Goal: Information Seeking & Learning: Compare options

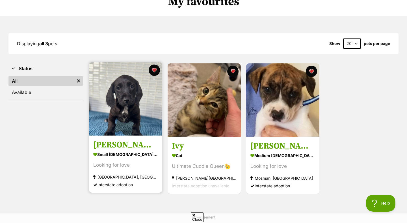
click at [136, 113] on img at bounding box center [125, 98] width 73 height 73
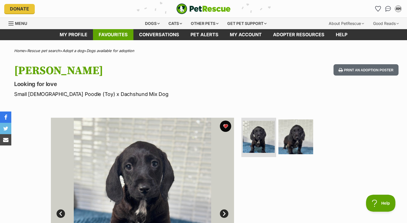
click at [125, 38] on link "Favourites" at bounding box center [113, 34] width 40 height 11
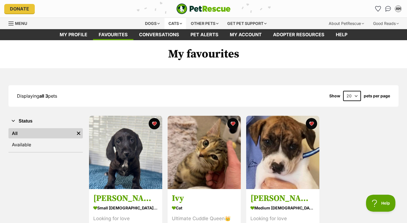
click at [172, 24] on div "Cats" at bounding box center [176, 23] width 22 height 11
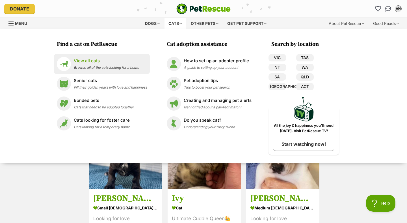
click at [92, 61] on p "View all cats" at bounding box center [106, 61] width 65 height 7
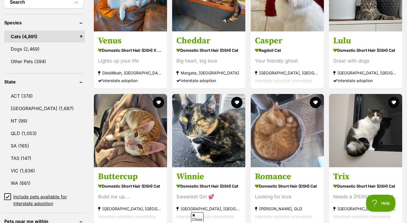
scroll to position [236, 0]
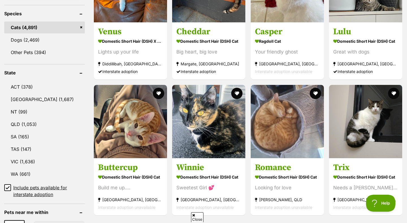
click at [28, 104] on ul "ACT (378) NSW (1,687) NT (99) QLD (1,053) SA (165) TAS (147) VIC (1,636) WA (66…" at bounding box center [44, 137] width 81 height 122
click at [28, 101] on link "NSW (1,687)" at bounding box center [44, 99] width 81 height 12
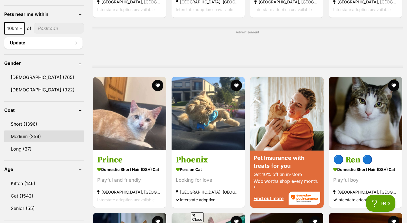
scroll to position [434, 0]
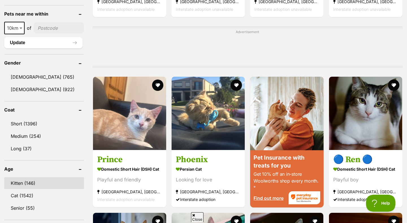
click at [43, 179] on link "Kitten (146)" at bounding box center [44, 183] width 80 height 12
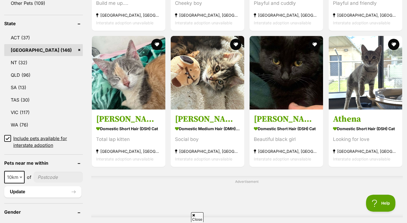
scroll to position [286, 0]
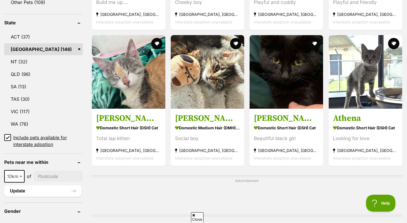
click at [43, 175] on input"] "postcode" at bounding box center [58, 176] width 49 height 11
click at [19, 174] on span at bounding box center [22, 176] width 6 height 12
select select "25"
click at [58, 173] on input"] "postcode" at bounding box center [59, 176] width 48 height 11
type input"] "2119"
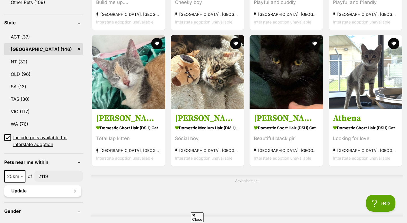
click at [65, 188] on button "Update" at bounding box center [42, 190] width 77 height 11
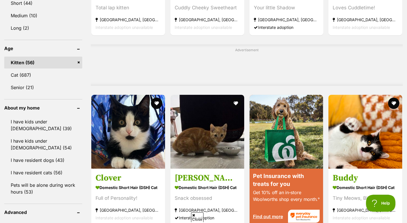
scroll to position [422, 0]
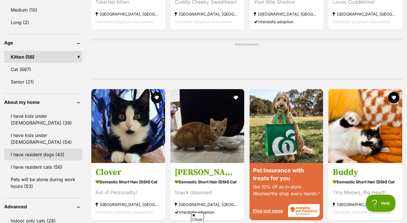
click at [52, 157] on link "I have resident dogs (43)" at bounding box center [43, 155] width 78 height 12
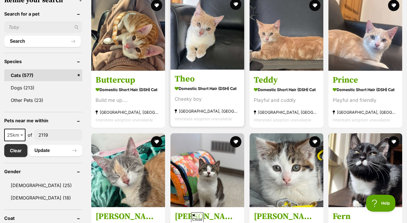
scroll to position [190, 0]
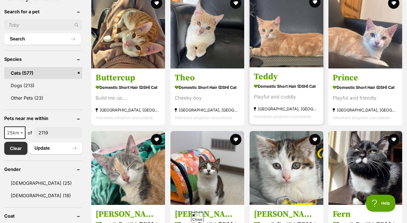
click at [282, 80] on h3 "Teddy" at bounding box center [286, 76] width 65 height 11
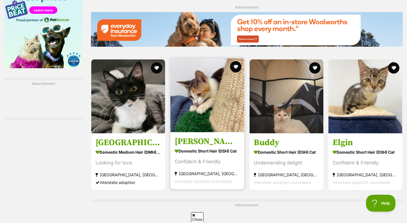
scroll to position [784, 0]
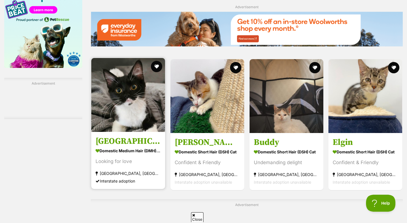
click at [160, 151] on strong "Domestic Medium Hair (DMH) Cat" at bounding box center [128, 151] width 65 height 8
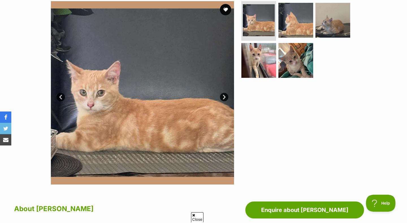
scroll to position [117, 0]
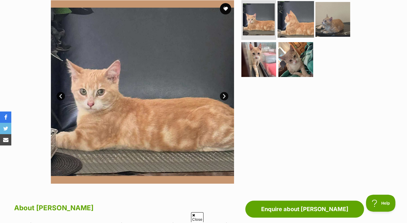
click at [280, 28] on img at bounding box center [296, 19] width 36 height 36
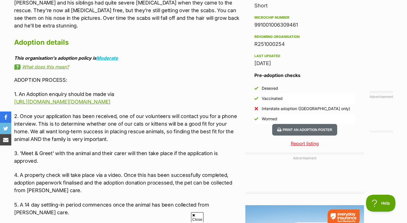
scroll to position [465, 0]
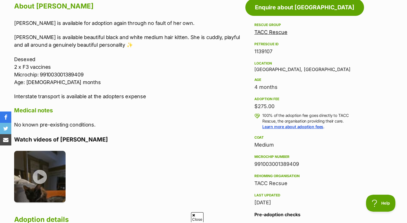
scroll to position [321, 0]
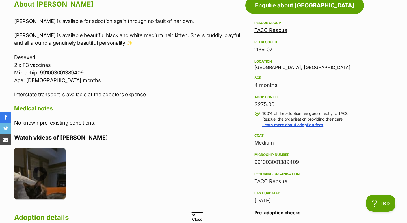
click at [42, 176] on img at bounding box center [39, 173] width 51 height 51
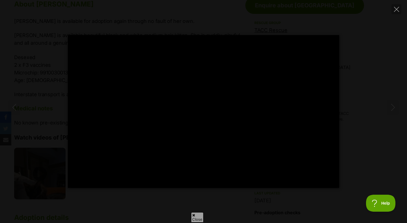
type input "100"
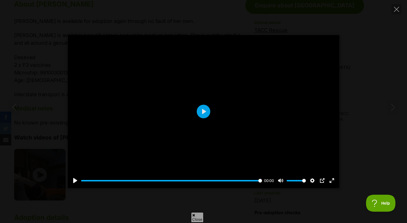
click at [81, 215] on div "Pause Play % buffered 00:00 00:00 Unmute Mute Disable captions Enable captions …" at bounding box center [203, 111] width 407 height 223
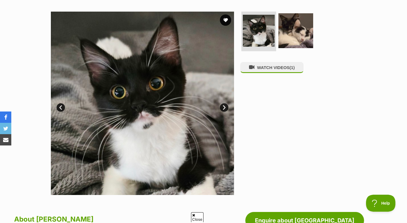
scroll to position [106, 0]
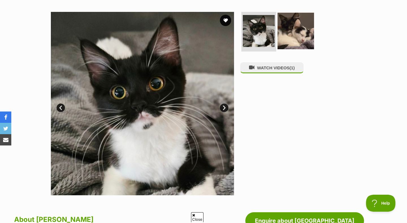
click at [290, 41] on img at bounding box center [296, 31] width 36 height 36
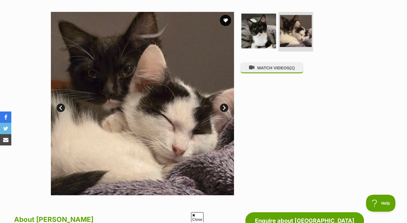
click at [224, 109] on link "Next" at bounding box center [224, 108] width 8 height 8
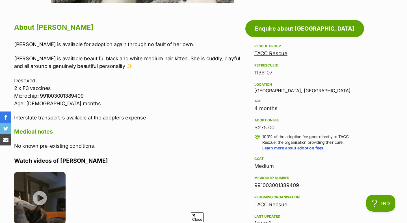
scroll to position [296, 0]
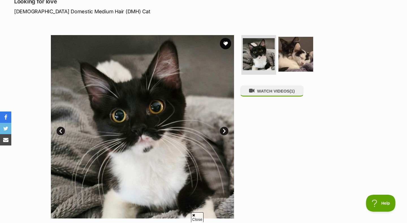
click at [261, 119] on div "WATCH VIDEOS (1)" at bounding box center [298, 126] width 116 height 183
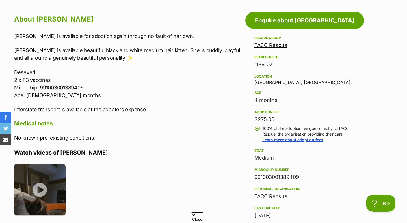
scroll to position [303, 0]
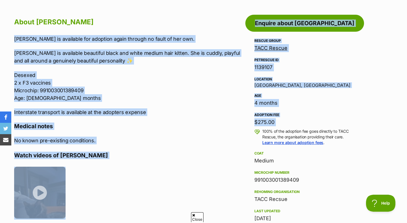
drag, startPoint x: 10, startPoint y: 37, endPoint x: 279, endPoint y: 128, distance: 284.2
copy div "Florence is available for adoption again through no fault of her own. Florence …"
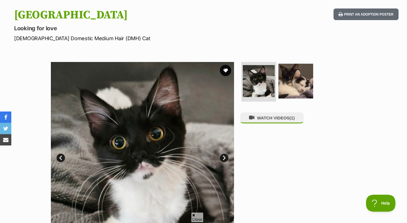
scroll to position [56, 0]
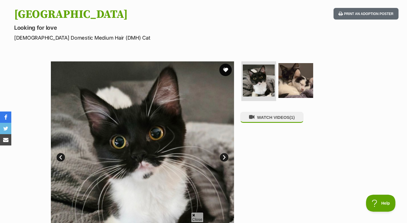
click at [227, 68] on button "favourite" at bounding box center [226, 70] width 12 height 12
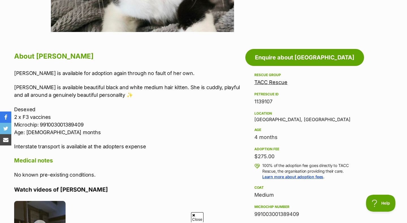
scroll to position [274, 0]
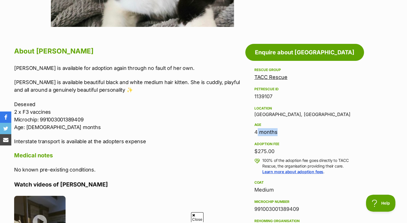
drag, startPoint x: 245, startPoint y: 130, endPoint x: 276, endPoint y: 131, distance: 30.6
drag, startPoint x: 253, startPoint y: 151, endPoint x: 278, endPoint y: 151, distance: 25.2
click at [278, 151] on aside "Rescue group TACC Rescue PetRescue ID 1139107 Location Casula, NSW Age 4 months…" at bounding box center [305, 189] width 119 height 247
click at [278, 151] on div "$275.00" at bounding box center [305, 151] width 101 height 8
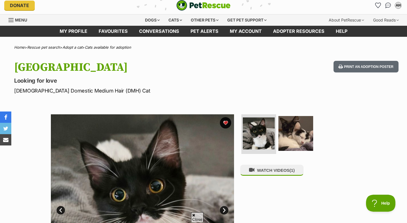
scroll to position [0, 0]
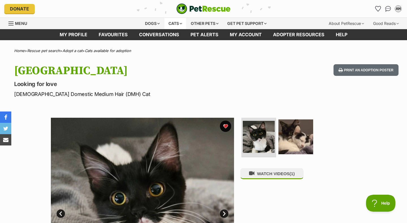
click at [170, 25] on div "Cats" at bounding box center [176, 23] width 22 height 11
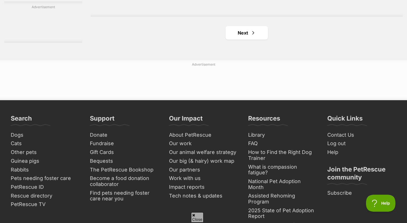
scroll to position [856, 0]
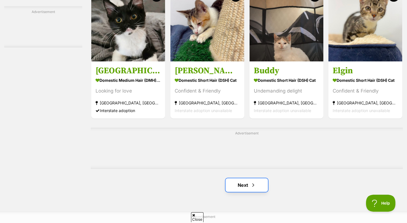
click at [234, 179] on link "Next" at bounding box center [247, 185] width 42 height 14
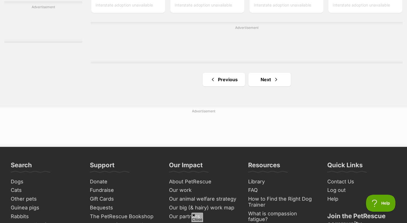
scroll to position [968, 0]
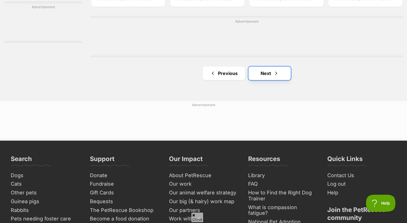
click at [274, 74] on span "Next page" at bounding box center [277, 73] width 6 height 7
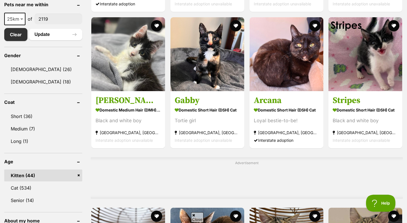
scroll to position [308, 0]
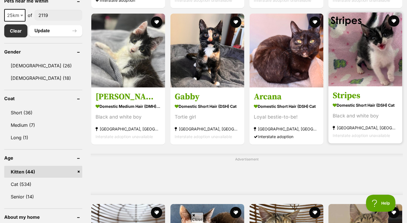
click at [345, 94] on h3 "Stripes" at bounding box center [365, 95] width 65 height 11
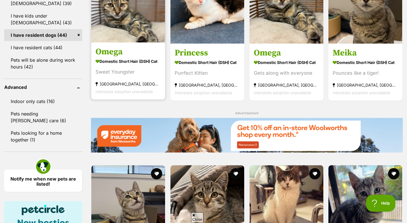
scroll to position [531, 0]
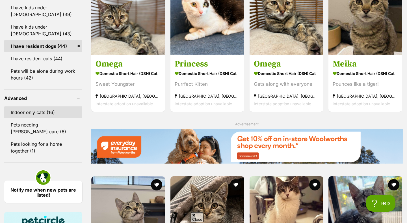
click at [62, 108] on link "Indoor only cats (16)" at bounding box center [43, 112] width 78 height 12
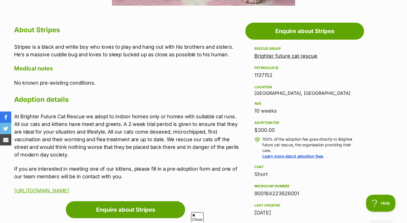
scroll to position [297, 0]
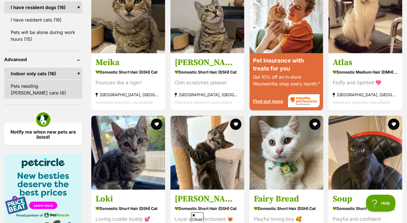
click at [51, 89] on link "Pets needing foster care (6)" at bounding box center [43, 89] width 78 height 19
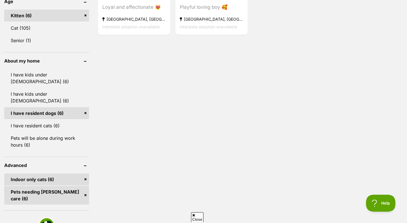
scroll to position [422, 0]
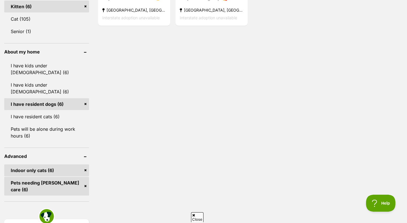
click at [76, 164] on link "Indoor only cats (6)" at bounding box center [46, 170] width 85 height 12
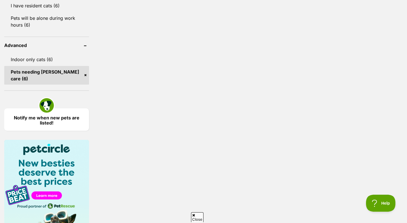
click at [65, 66] on link "Pets needing [PERSON_NAME] care (6)" at bounding box center [46, 75] width 85 height 19
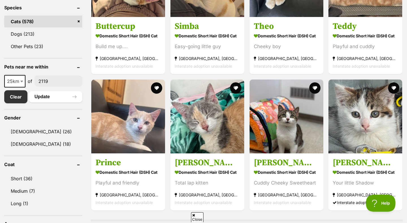
scroll to position [235, 0]
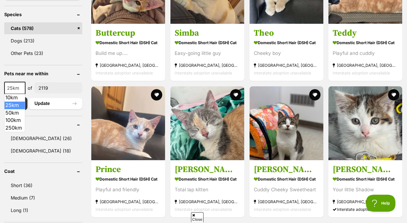
click at [20, 82] on span at bounding box center [23, 88] width 6 height 12
select select "50"
click at [39, 106] on button "Update" at bounding box center [55, 103] width 53 height 11
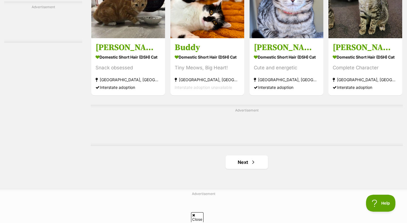
scroll to position [884, 0]
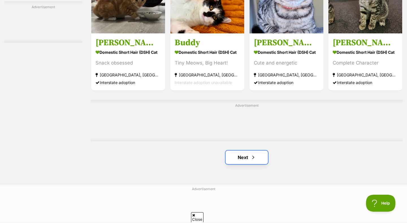
click at [255, 153] on link "Next" at bounding box center [247, 158] width 42 height 14
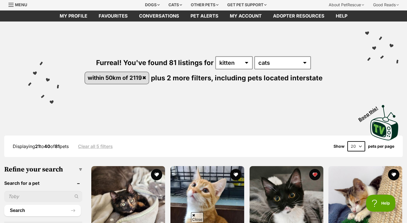
scroll to position [17, 0]
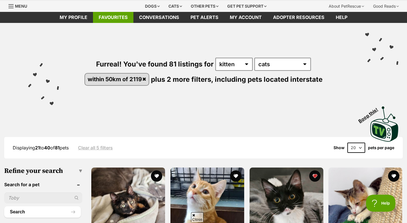
click at [114, 13] on link "Favourites" at bounding box center [113, 17] width 40 height 11
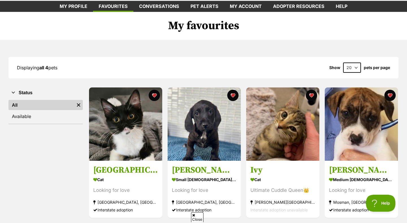
scroll to position [30, 0]
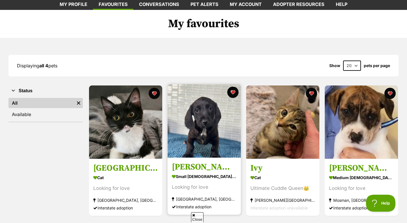
click at [188, 108] on img at bounding box center [204, 120] width 73 height 73
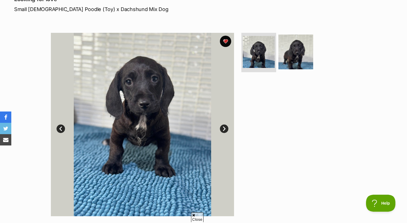
scroll to position [86, 0]
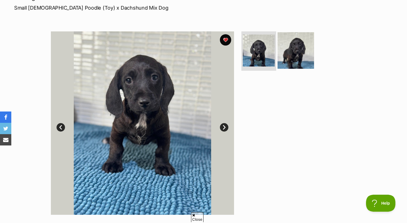
click at [291, 51] on img at bounding box center [296, 50] width 36 height 36
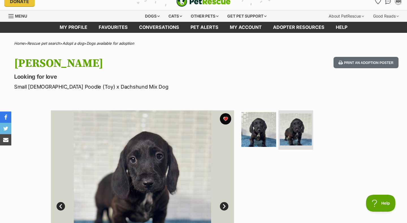
scroll to position [0, 0]
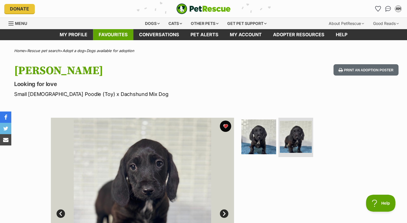
click at [114, 31] on link "Favourites" at bounding box center [113, 34] width 40 height 11
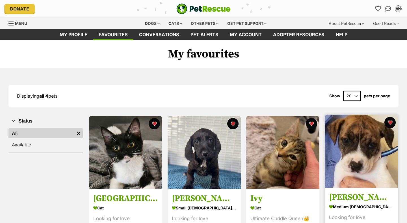
click at [355, 151] on img at bounding box center [361, 151] width 73 height 73
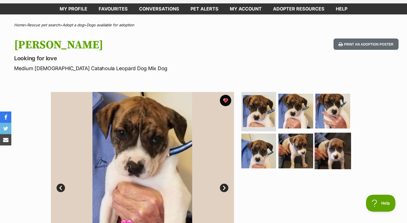
click at [319, 147] on img at bounding box center [333, 151] width 36 height 36
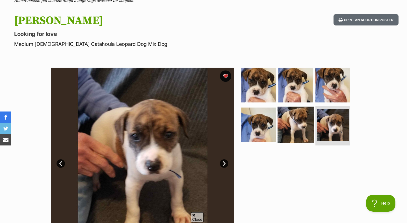
scroll to position [53, 0]
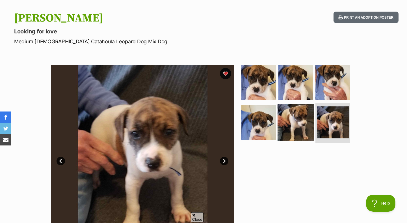
click at [301, 138] on img at bounding box center [296, 122] width 36 height 36
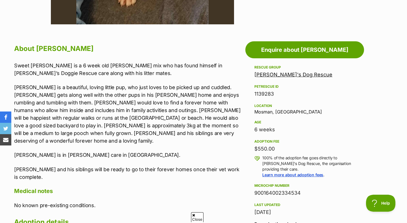
scroll to position [282, 0]
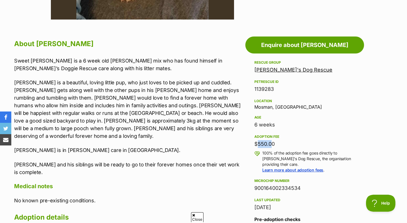
drag, startPoint x: 255, startPoint y: 145, endPoint x: 269, endPoint y: 145, distance: 13.6
click at [269, 145] on div "$550.00" at bounding box center [305, 144] width 101 height 8
click at [273, 145] on div "$550.00" at bounding box center [305, 144] width 101 height 8
click at [108, 161] on p "Stanley and his siblings will be ready to go to their forever homes once their …" at bounding box center [128, 168] width 229 height 15
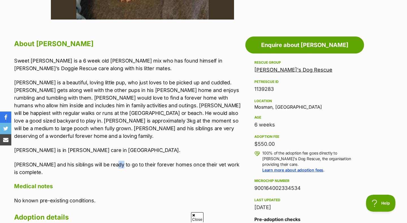
click at [108, 161] on p "Stanley and his siblings will be ready to go to their forever homes once their …" at bounding box center [128, 168] width 229 height 15
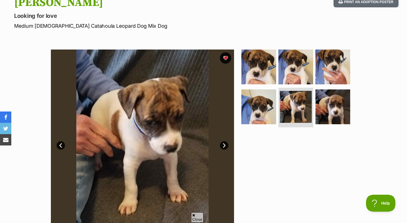
scroll to position [46, 0]
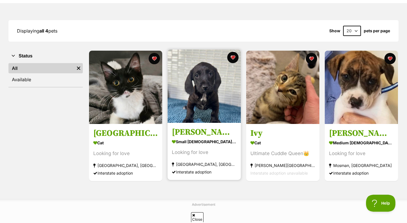
click at [194, 117] on img at bounding box center [204, 86] width 73 height 73
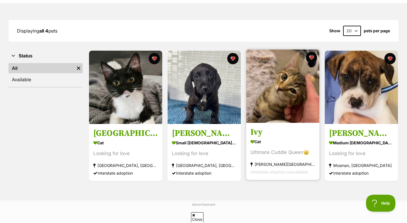
click at [259, 108] on img at bounding box center [282, 86] width 73 height 73
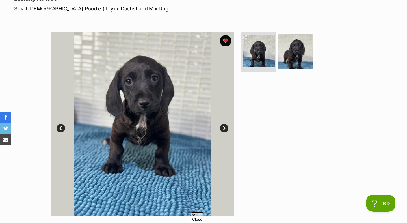
scroll to position [87, 0]
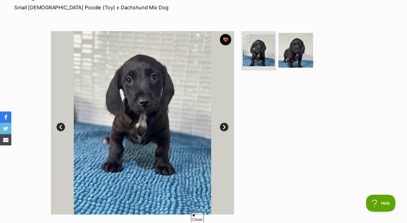
click at [227, 130] on link "Next" at bounding box center [224, 127] width 8 height 8
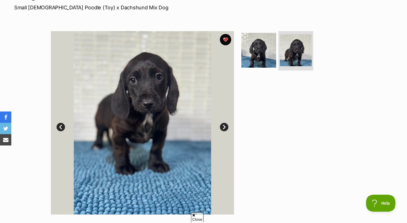
click at [227, 130] on link "Next" at bounding box center [224, 127] width 8 height 8
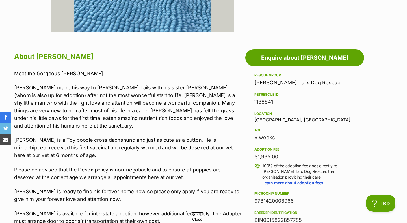
scroll to position [271, 0]
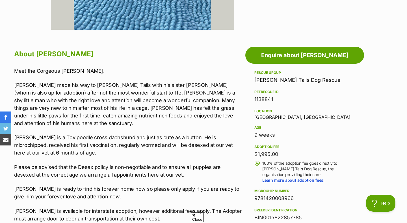
drag, startPoint x: 256, startPoint y: 155, endPoint x: 285, endPoint y: 154, distance: 28.9
click at [285, 154] on div "$1,995.00" at bounding box center [305, 154] width 101 height 8
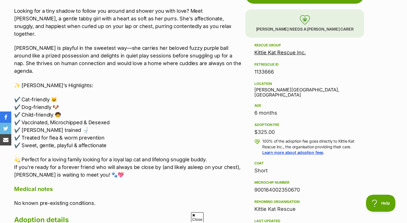
scroll to position [335, 0]
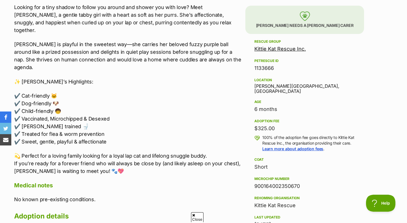
drag, startPoint x: 255, startPoint y: 124, endPoint x: 304, endPoint y: 121, distance: 49.3
click at [304, 124] on div "$325.00" at bounding box center [305, 128] width 101 height 8
drag, startPoint x: 259, startPoint y: 106, endPoint x: 270, endPoint y: 106, distance: 11.0
click at [269, 106] on div "6 months" at bounding box center [305, 109] width 101 height 8
click at [81, 118] on p "✔️ Cat-friendly 🐱 ✔️ Dog-friendly 🐶 ✔️ Child-friendly 🧒 ✔️ Vaccinated, Microchi…" at bounding box center [128, 118] width 229 height 53
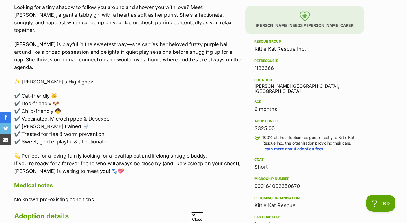
click at [42, 103] on p "✔️ Cat-friendly 🐱 ✔️ Dog-friendly 🐶 ✔️ Child-friendly 🧒 ✔️ Vaccinated, Microchi…" at bounding box center [128, 118] width 229 height 53
click at [39, 109] on p "✔️ Cat-friendly 🐱 ✔️ Dog-friendly 🐶 ✔️ Child-friendly 🧒 ✔️ Vaccinated, Microchi…" at bounding box center [128, 118] width 229 height 53
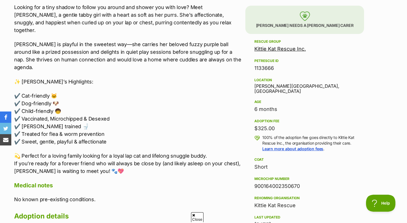
click at [40, 116] on p "✔️ Cat-friendly 🐱 ✔️ Dog-friendly 🐶 ✔️ Child-friendly 🧒 ✔️ Vaccinated, Microchi…" at bounding box center [128, 118] width 229 height 53
click at [42, 121] on p "✔️ Cat-friendly 🐱 ✔️ Dog-friendly 🐶 ✔️ Child-friendly 🧒 ✔️ Vaccinated, Microchi…" at bounding box center [128, 118] width 229 height 53
click at [42, 130] on div "Looking for a tiny shadow to follow you around and shower you with love? Meet I…" at bounding box center [128, 89] width 229 height 172
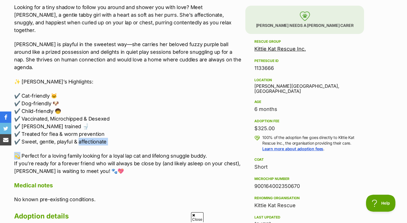
click at [42, 130] on div "Looking for a tiny shadow to follow you around and shower you with love? Meet I…" at bounding box center [128, 89] width 229 height 172
click at [42, 128] on p "✔️ Cat-friendly 🐱 ✔️ Dog-friendly 🐶 ✔️ Child-friendly 🧒 ✔️ Vaccinated, Microchi…" at bounding box center [128, 118] width 229 height 53
click at [50, 152] on p "💫 Perfect for a loving family looking for a loyal lap cat and lifelong snuggle …" at bounding box center [128, 163] width 229 height 23
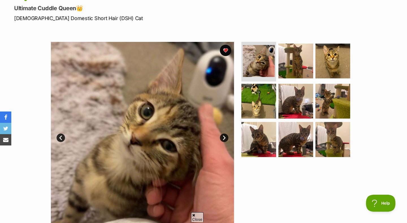
scroll to position [64, 0]
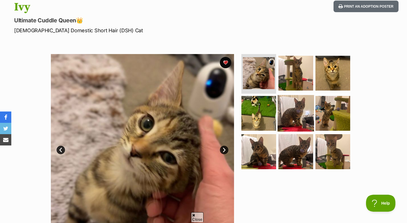
click at [283, 119] on img at bounding box center [296, 113] width 36 height 36
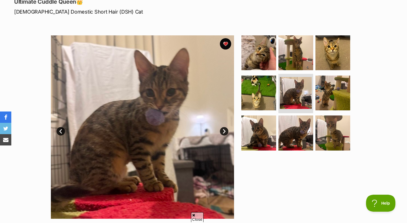
scroll to position [86, 0]
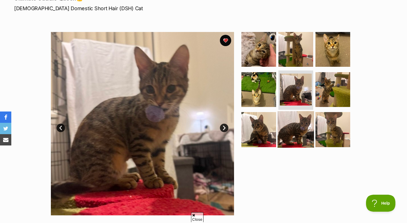
click at [295, 129] on img at bounding box center [296, 129] width 36 height 36
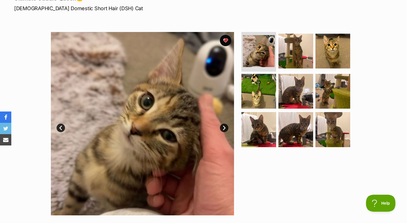
scroll to position [86, 0]
click at [228, 125] on img at bounding box center [142, 123] width 183 height 183
click at [227, 128] on link "Next" at bounding box center [224, 128] width 8 height 8
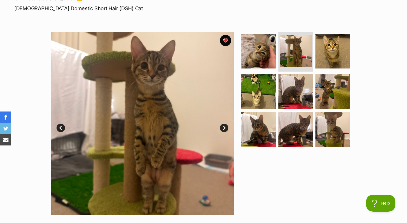
click at [227, 128] on link "Next" at bounding box center [224, 128] width 8 height 8
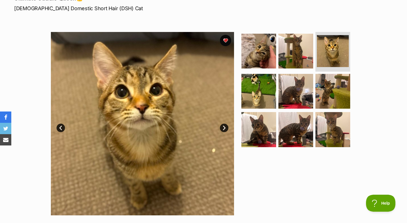
click at [227, 128] on link "Next" at bounding box center [224, 128] width 8 height 8
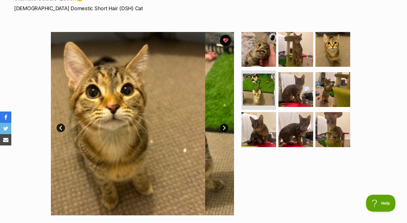
scroll to position [0, 0]
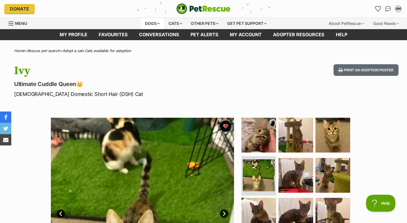
click at [149, 27] on div "Dogs" at bounding box center [152, 23] width 23 height 11
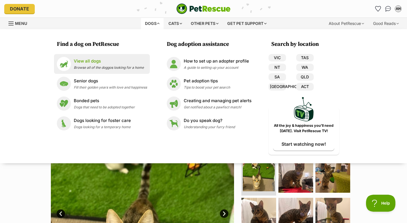
click at [105, 72] on li "View all dogs Browse all of the doggos looking for a home" at bounding box center [102, 64] width 96 height 20
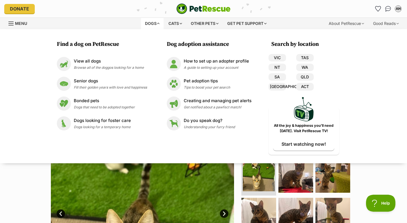
click at [237, 179] on section "Available 4 of 9 images 4 of 9 images 4 of 9 images 4 of 9 images 4 of 9 images…" at bounding box center [203, 205] width 323 height 192
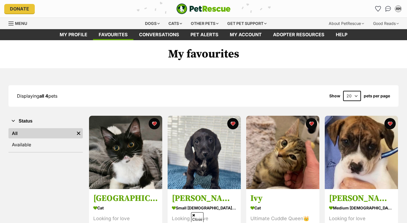
scroll to position [65, 0]
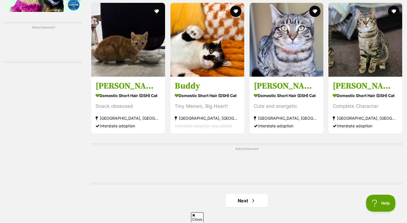
scroll to position [849, 0]
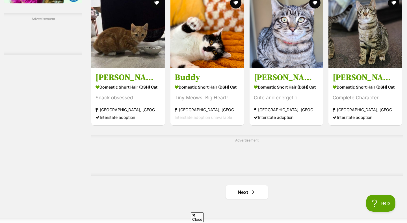
click at [244, 195] on link "Next" at bounding box center [247, 192] width 42 height 14
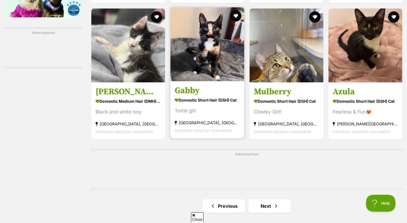
scroll to position [851, 0]
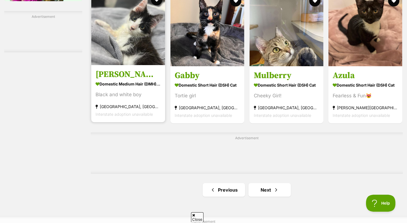
click at [135, 53] on img at bounding box center [128, 28] width 74 height 74
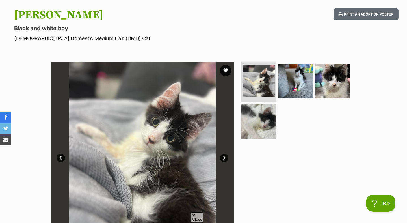
scroll to position [55, 0]
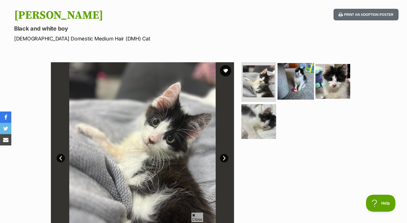
click at [286, 79] on img at bounding box center [296, 81] width 36 height 36
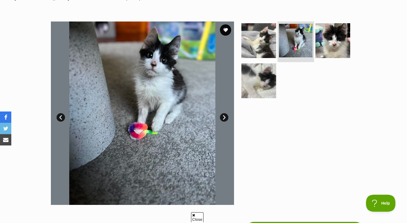
scroll to position [94, 0]
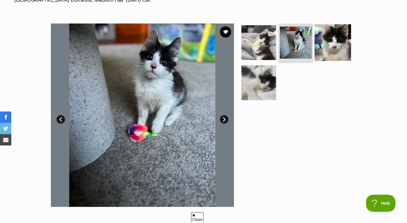
click at [323, 53] on img at bounding box center [333, 42] width 36 height 36
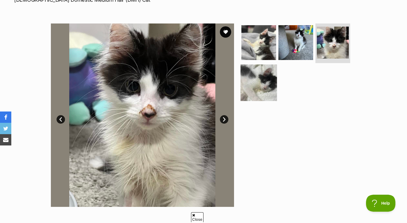
click at [264, 85] on img at bounding box center [259, 82] width 36 height 36
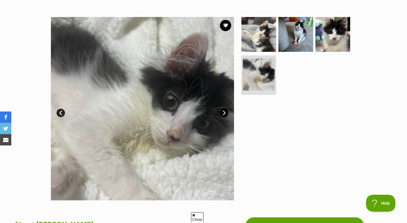
scroll to position [99, 0]
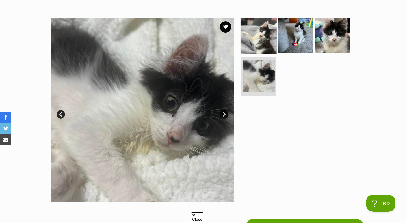
click at [256, 27] on img at bounding box center [259, 36] width 36 height 36
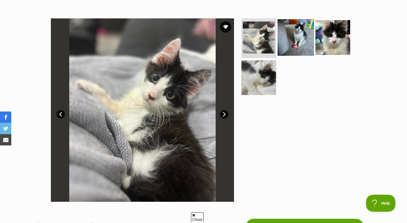
click at [283, 40] on img at bounding box center [296, 37] width 36 height 36
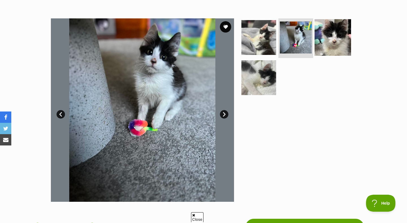
click at [319, 38] on img at bounding box center [333, 37] width 36 height 36
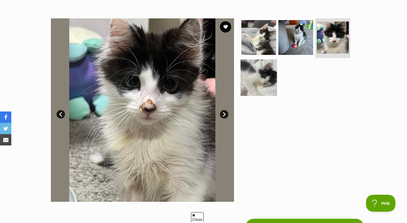
click at [268, 74] on img at bounding box center [259, 77] width 36 height 36
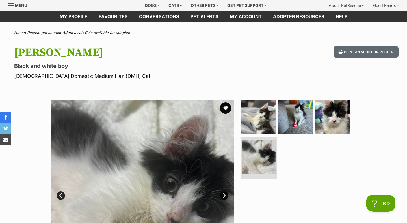
scroll to position [0, 0]
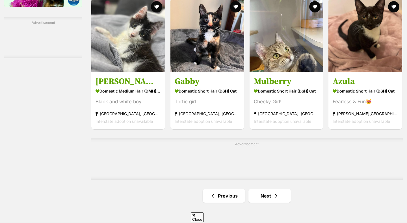
click at [182, 93] on strong "Domestic Short Hair (DSH) Cat" at bounding box center [207, 91] width 65 height 8
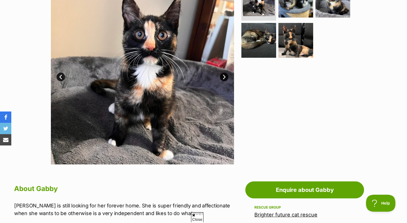
scroll to position [136, 0]
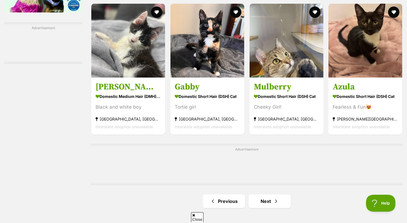
scroll to position [858, 0]
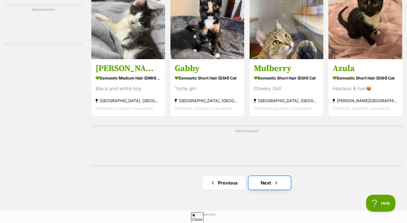
click at [257, 178] on link "Next" at bounding box center [270, 183] width 42 height 14
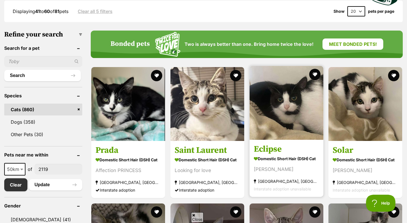
scroll to position [155, 0]
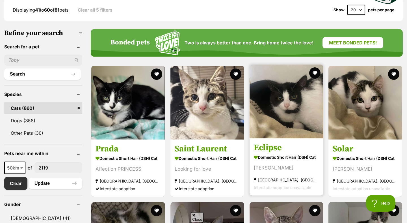
click at [263, 123] on img at bounding box center [287, 102] width 74 height 74
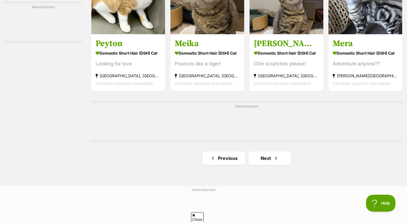
scroll to position [989, 0]
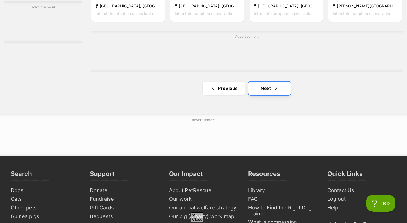
click at [267, 92] on link "Next" at bounding box center [270, 88] width 42 height 14
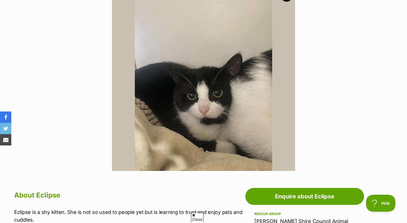
scroll to position [145, 0]
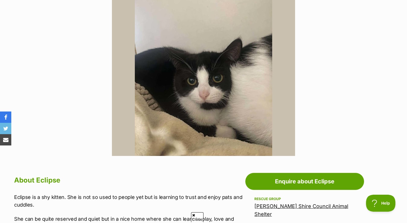
click at [157, 70] on img at bounding box center [203, 64] width 183 height 183
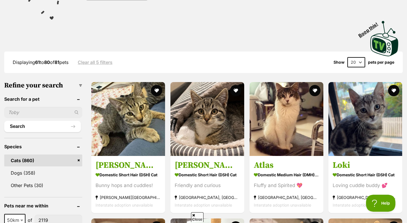
scroll to position [103, 0]
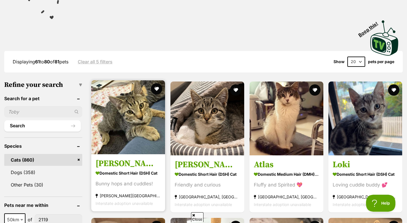
click at [141, 134] on img at bounding box center [128, 117] width 74 height 74
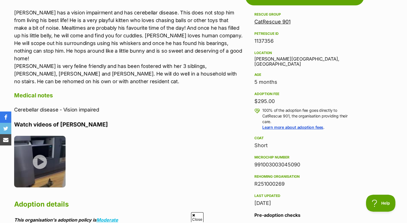
scroll to position [331, 0]
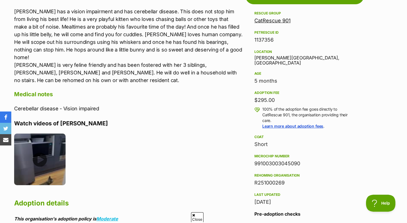
click at [46, 137] on img at bounding box center [39, 159] width 51 height 51
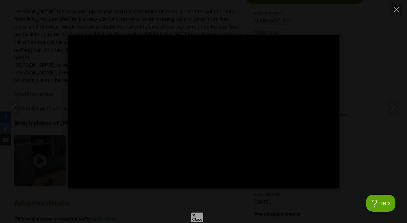
click at [281, 203] on div "Pause Play % buffered 00:00 -00:22 Unmute Mute Disable captions Enable captions…" at bounding box center [203, 111] width 407 height 223
type input "22.15"
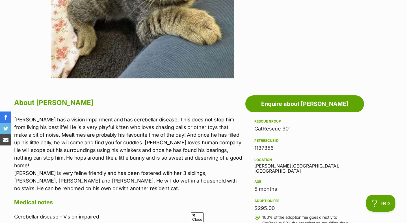
scroll to position [222, 0]
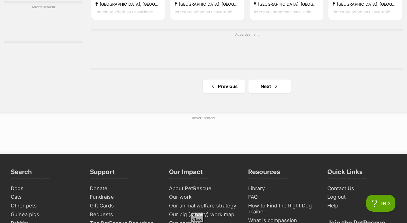
scroll to position [955, 0]
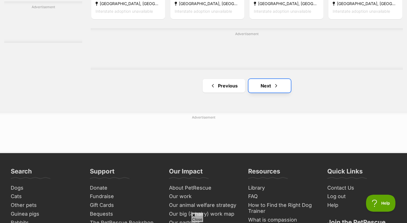
click at [259, 86] on link "Next" at bounding box center [270, 86] width 42 height 14
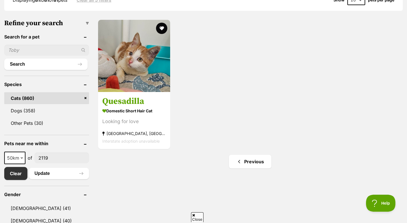
scroll to position [164, 0]
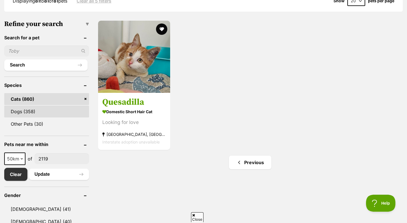
click at [18, 113] on link "Dogs (358)" at bounding box center [46, 112] width 85 height 12
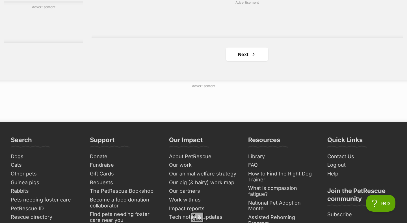
scroll to position [986, 0]
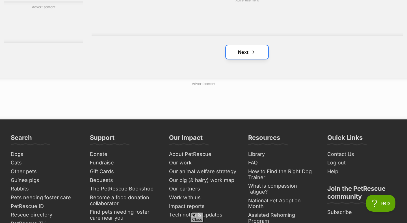
click at [244, 59] on link "Next" at bounding box center [247, 52] width 42 height 14
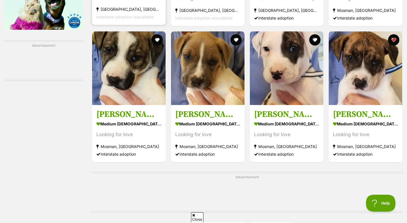
scroll to position [820, 0]
